Goal: Check status

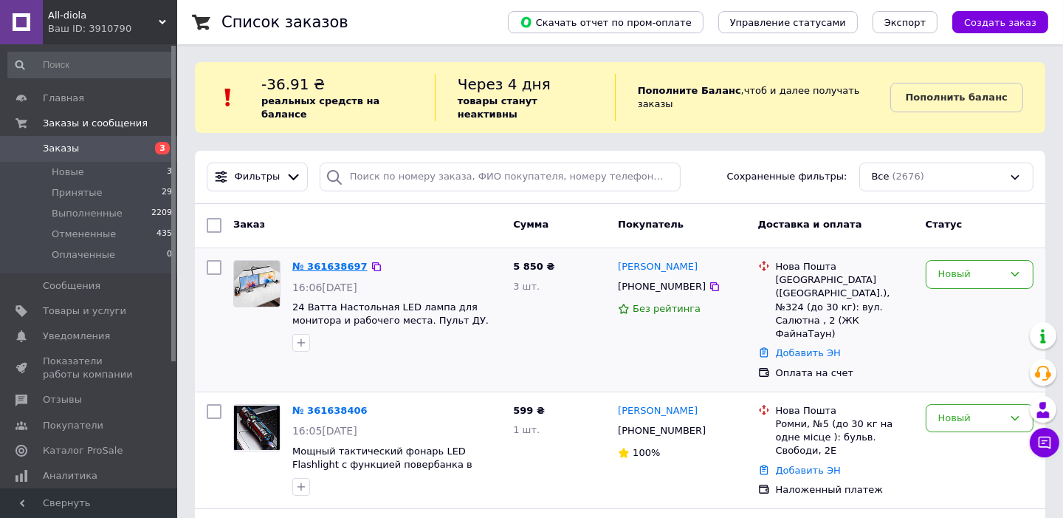
click at [308, 261] on link "№ 361638697" at bounding box center [329, 266] width 75 height 11
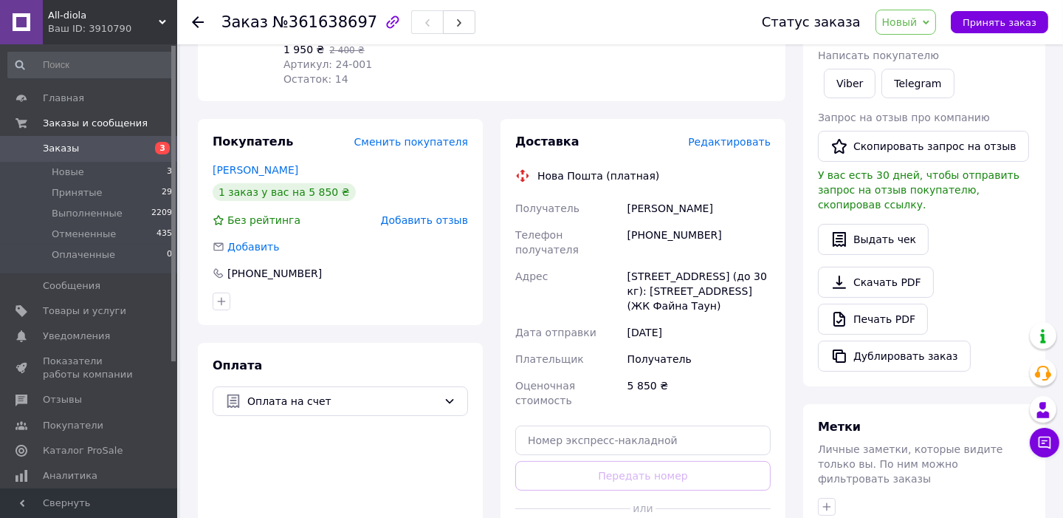
scroll to position [295, 0]
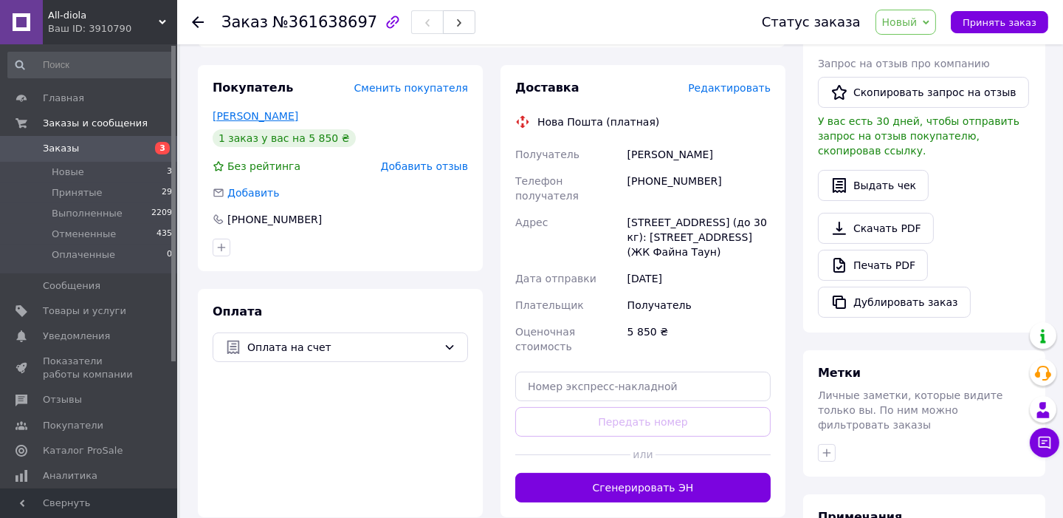
click at [285, 122] on link "[PERSON_NAME]" at bounding box center [256, 116] width 86 height 12
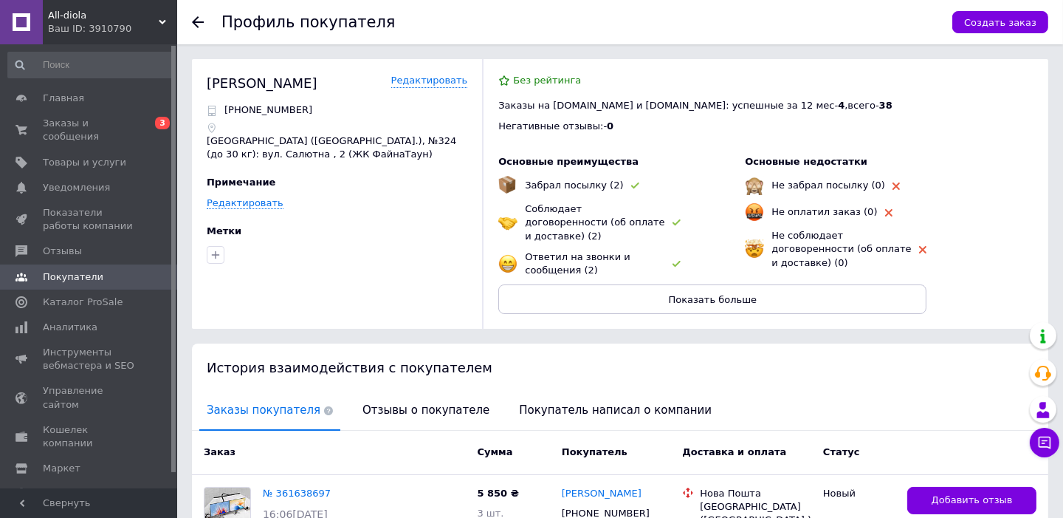
scroll to position [131, 0]
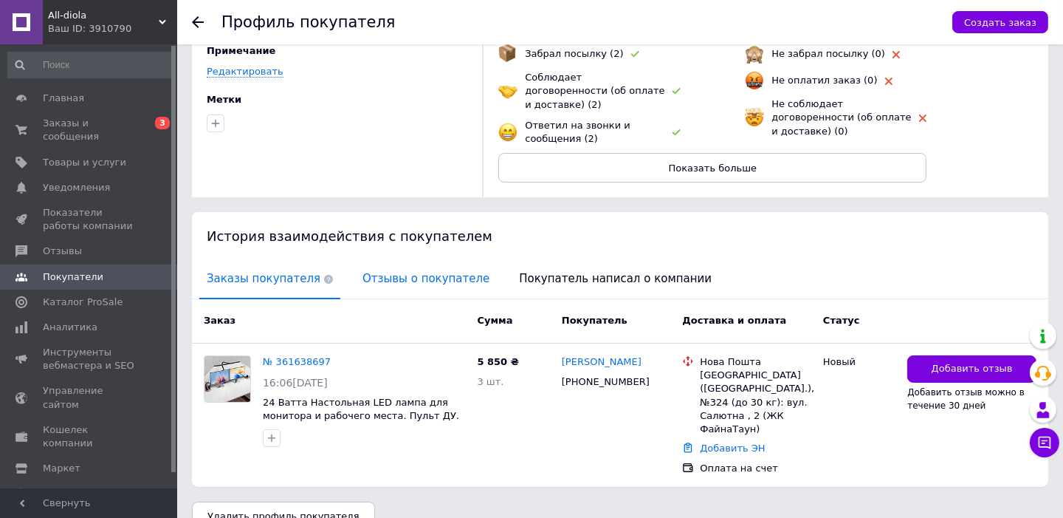
click at [389, 267] on span "Отзывы о покупателе" at bounding box center [426, 279] width 142 height 38
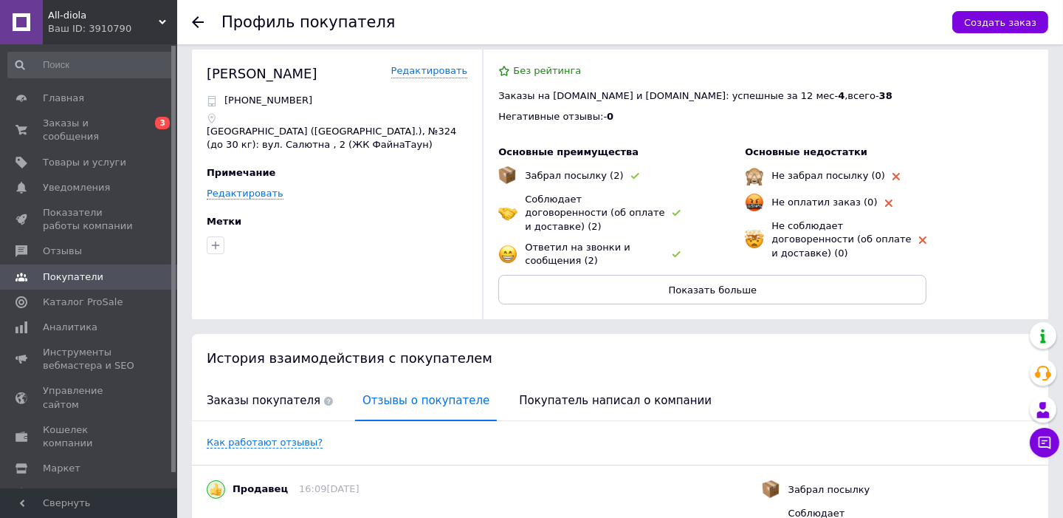
scroll to position [0, 0]
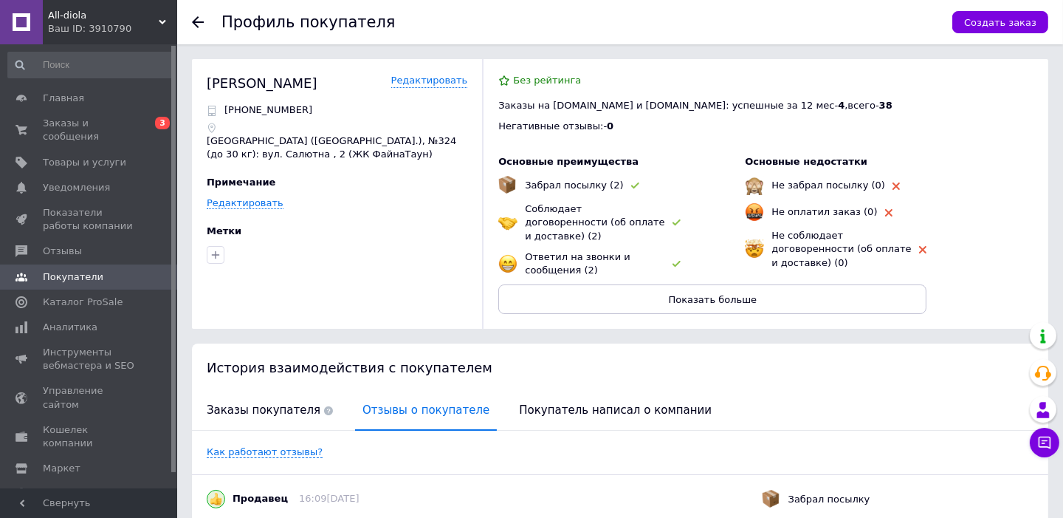
click at [198, 21] on use at bounding box center [198, 22] width 12 height 12
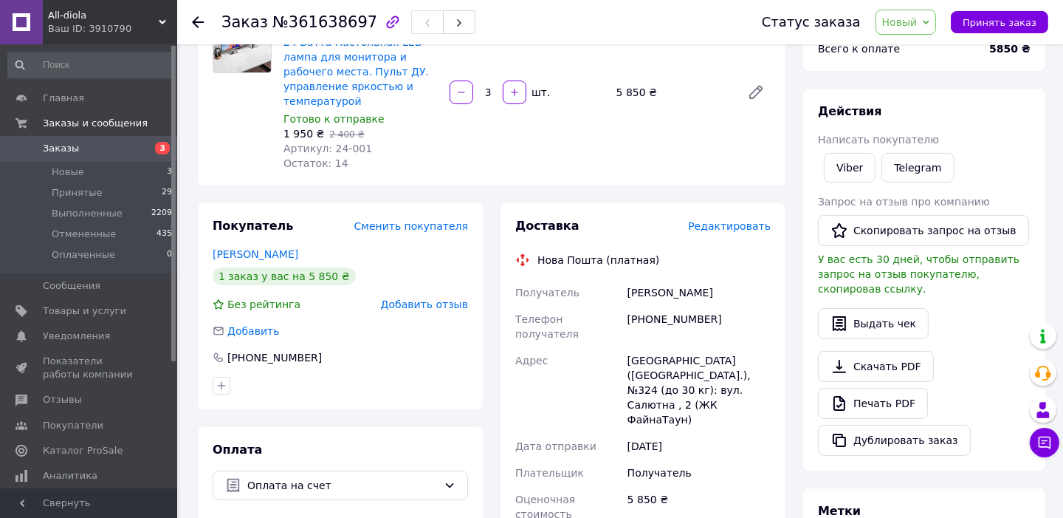
click at [46, 147] on span "Заказы" at bounding box center [61, 148] width 36 height 13
